Goal: Task Accomplishment & Management: Manage account settings

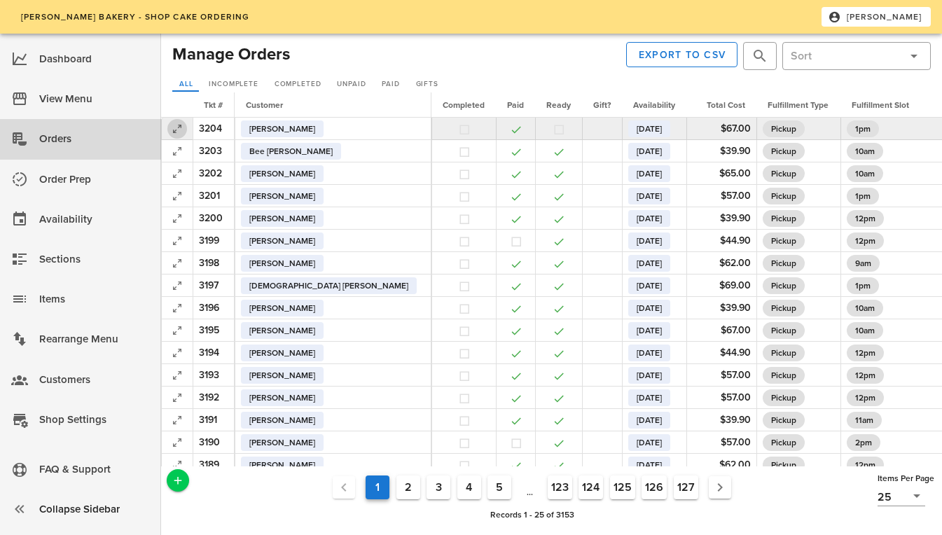
click at [181, 132] on icon "button" at bounding box center [177, 128] width 17 height 17
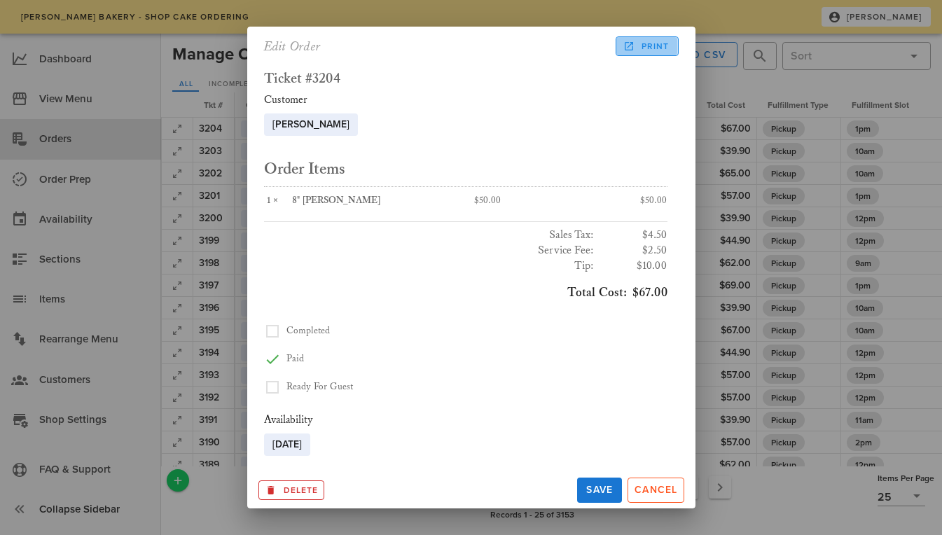
click at [642, 39] on link "Print" at bounding box center [647, 46] width 62 height 20
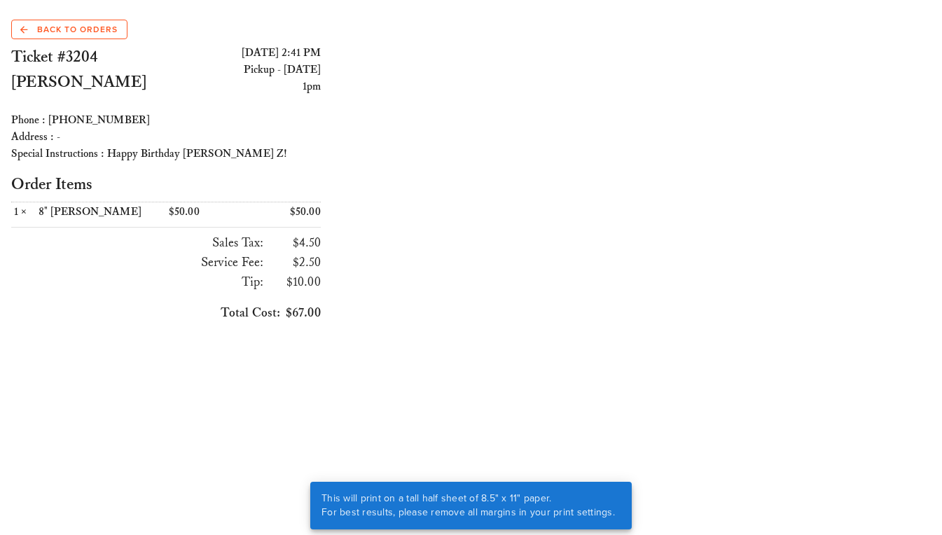
click at [69, 42] on div "Ticket #3204 [PERSON_NAME] [DATE] 2:41 PM Pickup - [DATE] 1pm Phone : [PHONE_NU…" at bounding box center [166, 189] width 326 height 307
click at [62, 31] on span "Back to Orders" at bounding box center [68, 29] width 97 height 13
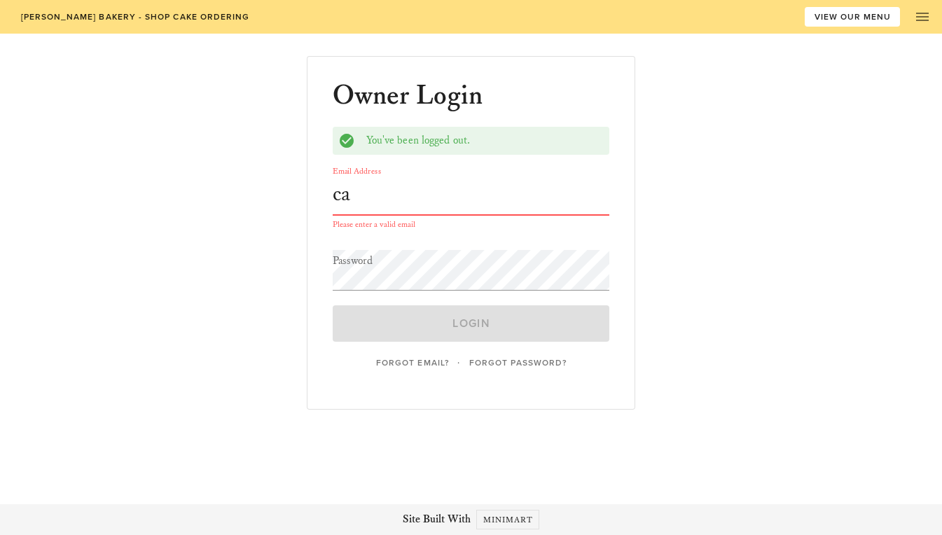
type input "[EMAIL_ADDRESS][DOMAIN_NAME]"
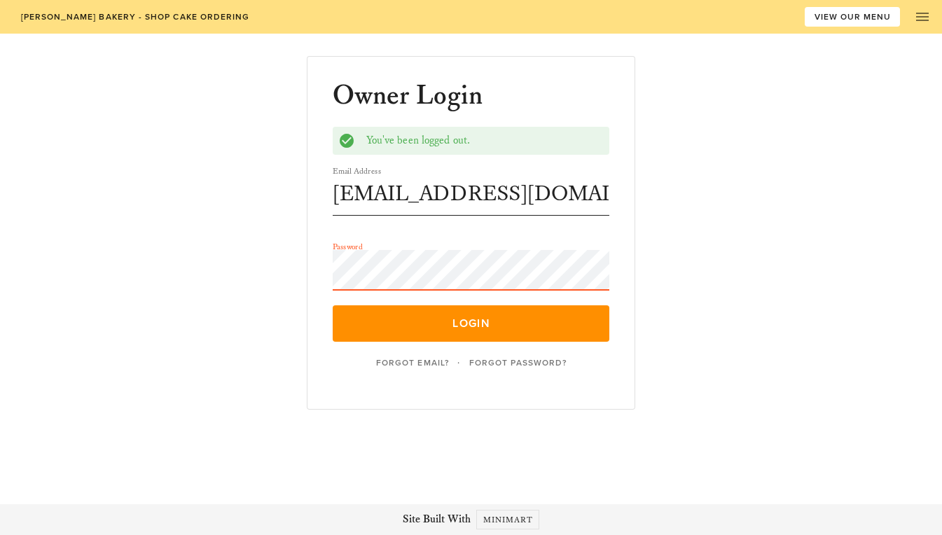
click at [333, 305] on button "Login" at bounding box center [471, 323] width 277 height 36
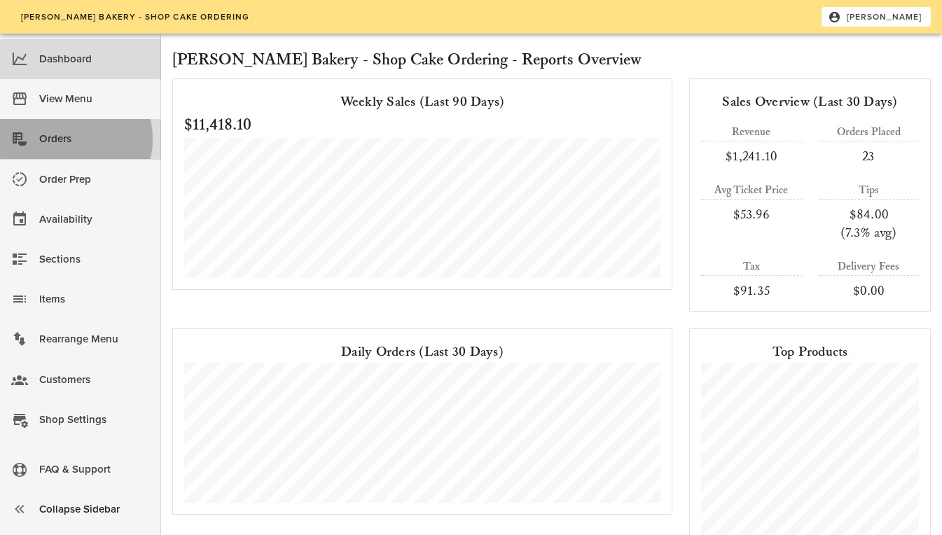
click at [83, 142] on div "Orders" at bounding box center [94, 138] width 111 height 23
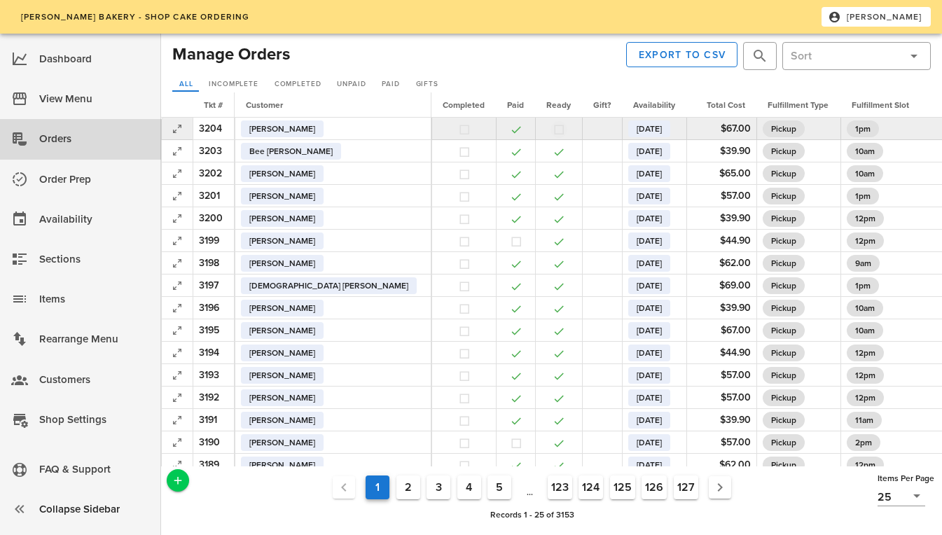
click at [553, 128] on button "button" at bounding box center [559, 129] width 13 height 13
